Goal: Transaction & Acquisition: Purchase product/service

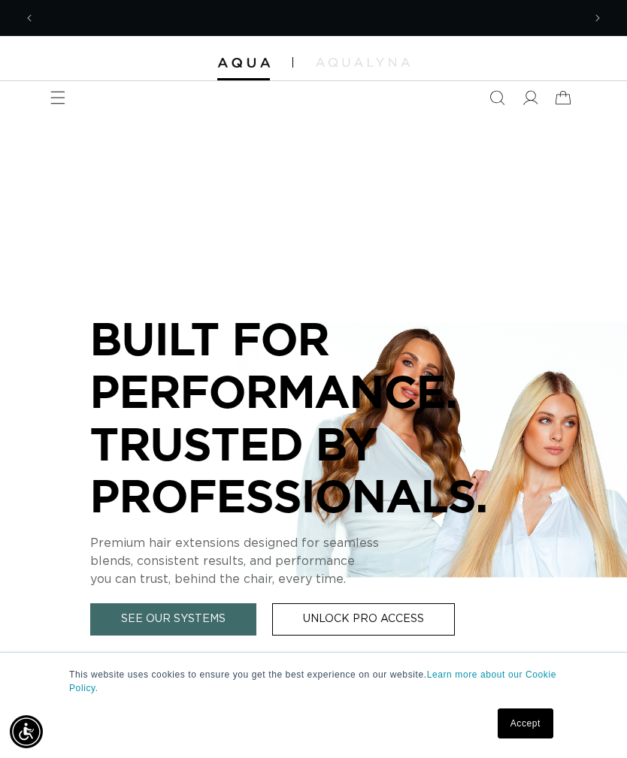
scroll to position [0, 547]
click at [54, 101] on icon "Menu" at bounding box center [57, 97] width 15 height 15
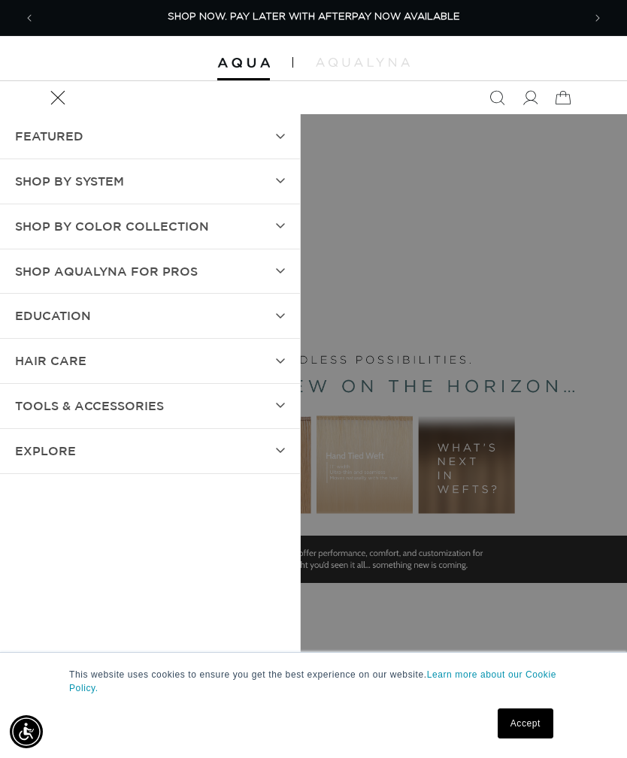
click at [277, 186] on summary "SHOP BY SYSTEM" at bounding box center [150, 181] width 300 height 44
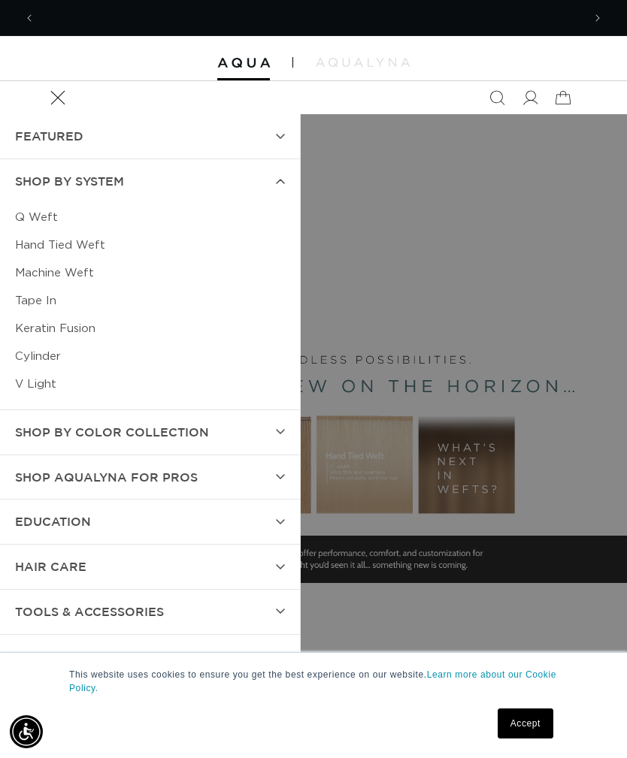
scroll to position [0, 1094]
click at [46, 302] on link "Tape In" at bounding box center [150, 301] width 270 height 28
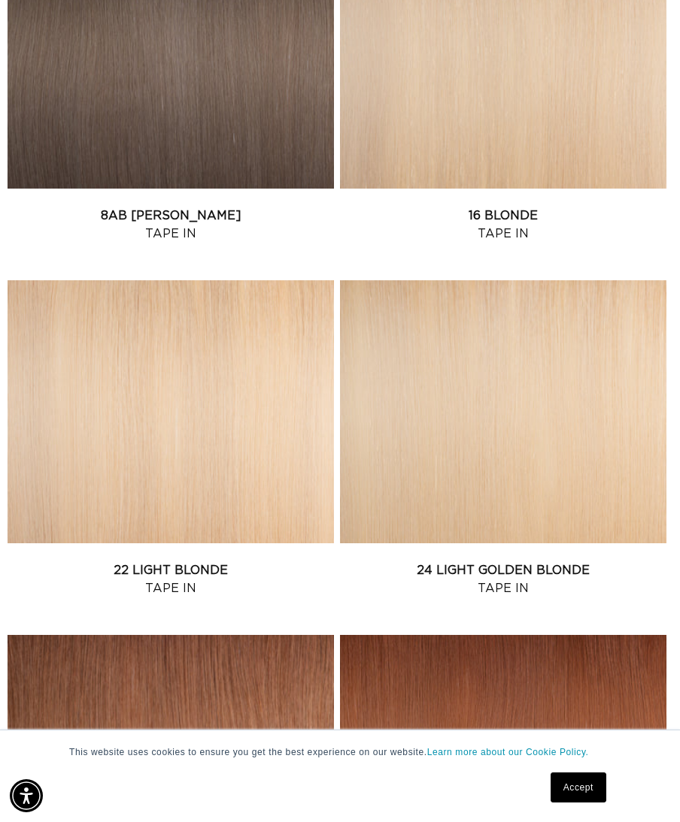
scroll to position [0, 1194]
click at [284, 562] on link "22 Light Blonde Tape In" at bounding box center [171, 580] width 326 height 36
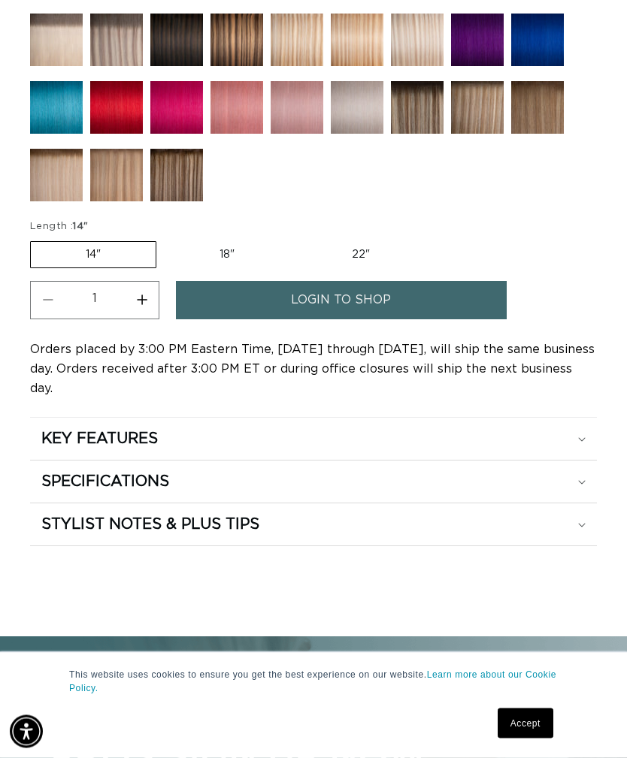
scroll to position [1250, 0]
click at [577, 429] on div "KEY FEATURES" at bounding box center [313, 439] width 544 height 20
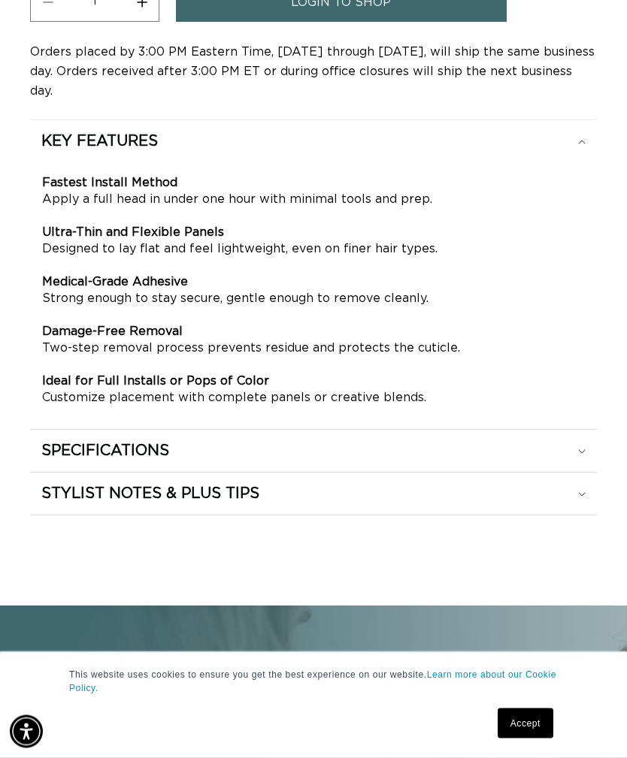
scroll to position [1536, 0]
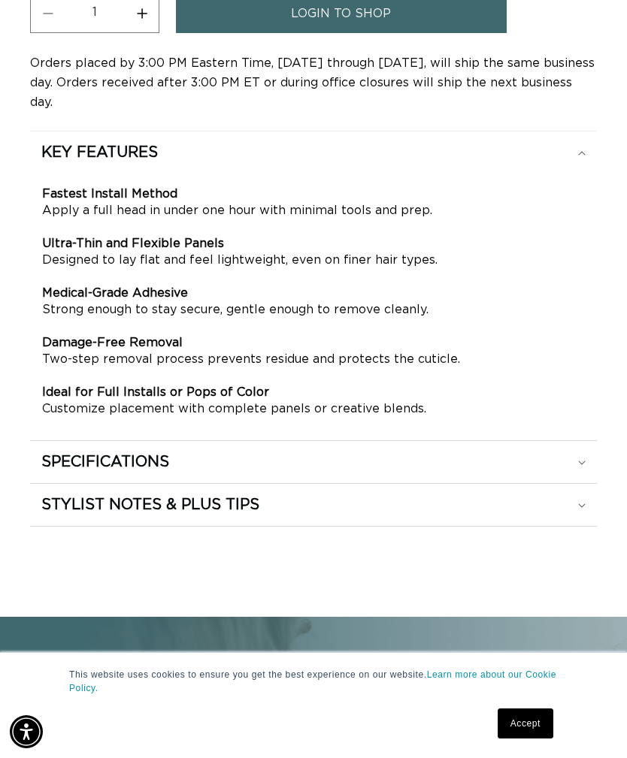
click at [580, 461] on icon at bounding box center [582, 463] width 8 height 5
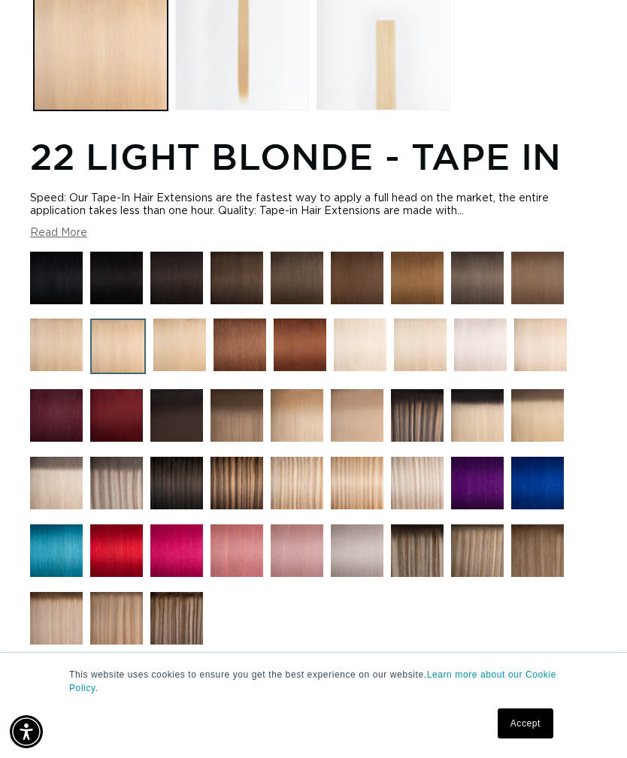
scroll to position [0, 1094]
click at [489, 354] on img at bounding box center [480, 345] width 53 height 53
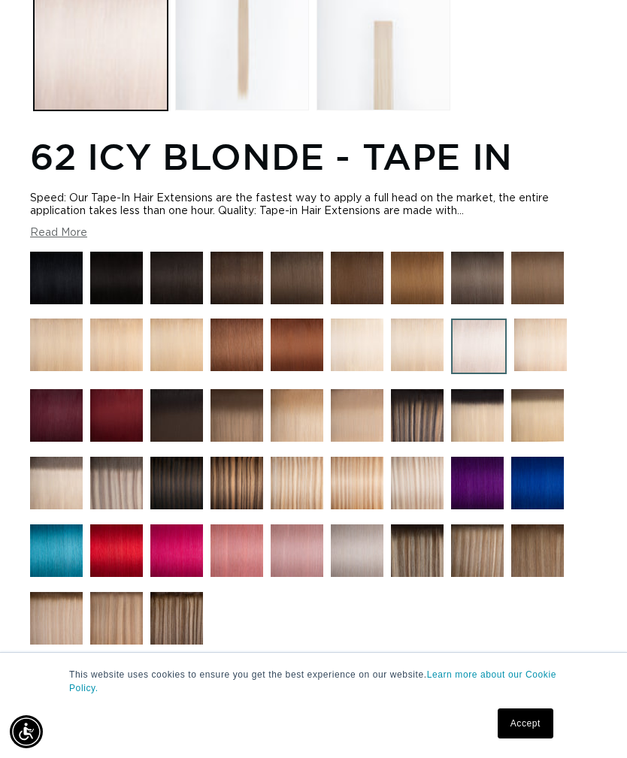
scroll to position [0, 547]
click at [373, 360] on img at bounding box center [357, 345] width 53 height 53
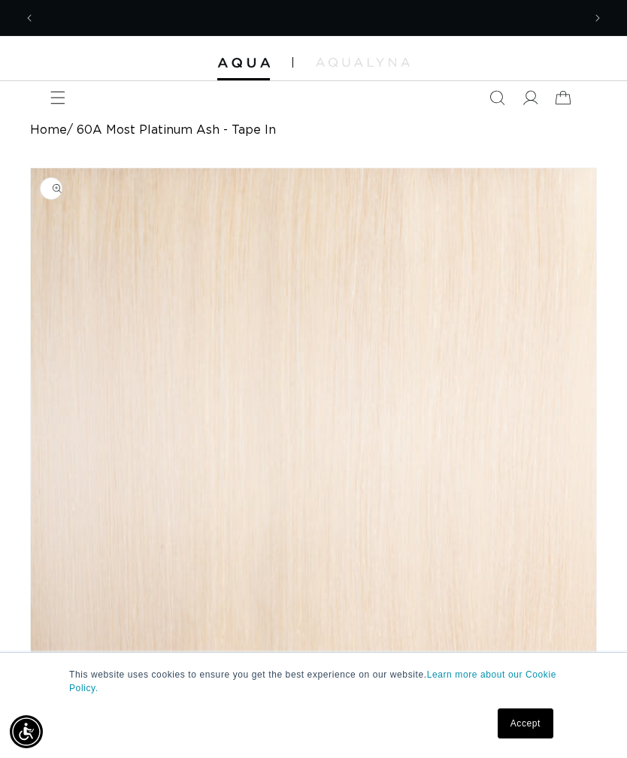
scroll to position [0, 547]
